Goal: Information Seeking & Learning: Learn about a topic

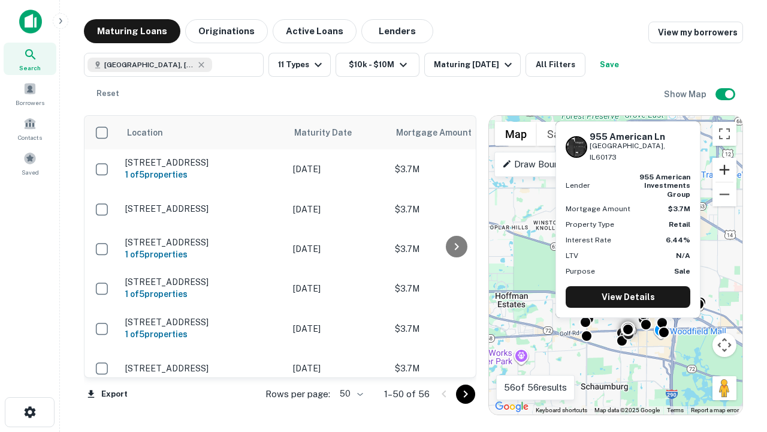
click at [725, 170] on button "Zoom in" at bounding box center [725, 170] width 24 height 24
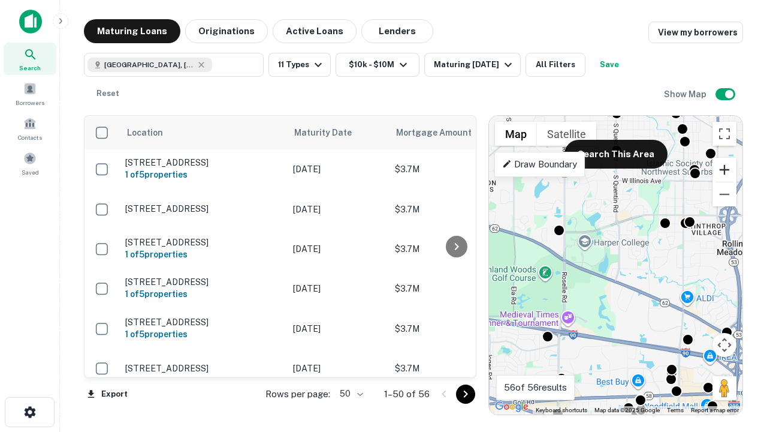
click at [725, 170] on button "Zoom in" at bounding box center [725, 170] width 24 height 24
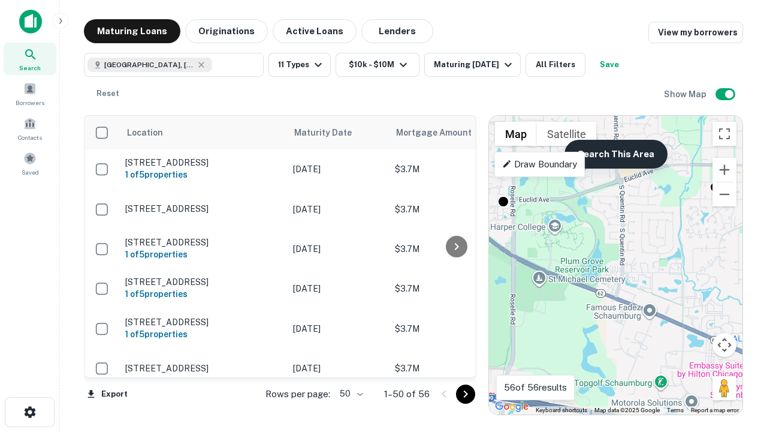
click at [616, 154] on button "Search This Area" at bounding box center [616, 154] width 103 height 29
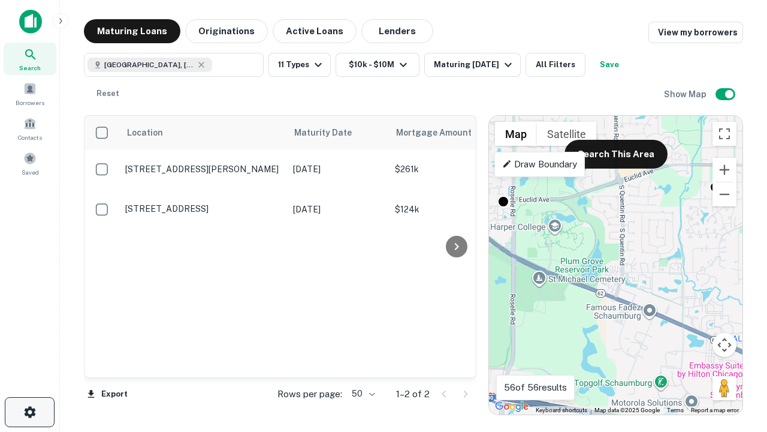
click at [29, 412] on icon "button" at bounding box center [30, 412] width 14 height 14
